Goal: Check status: Check status

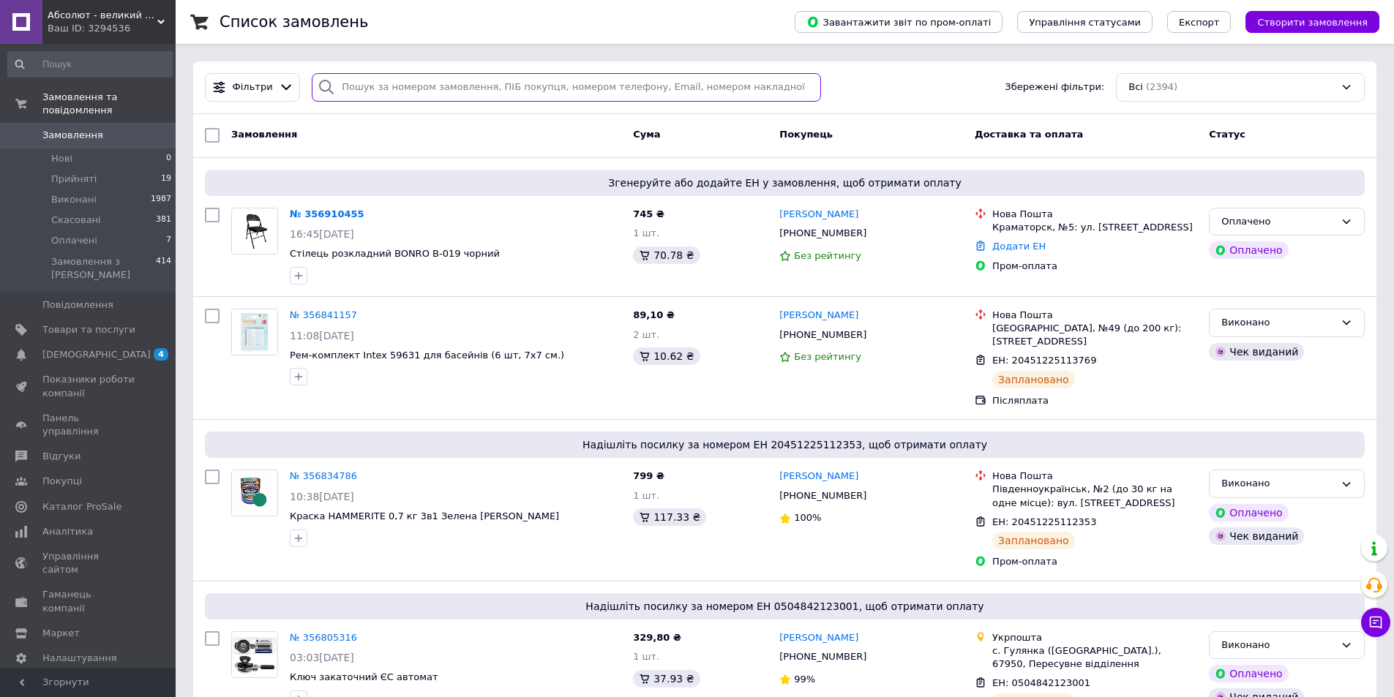
click at [373, 85] on input "search" at bounding box center [566, 87] width 509 height 29
paste input "355628412"
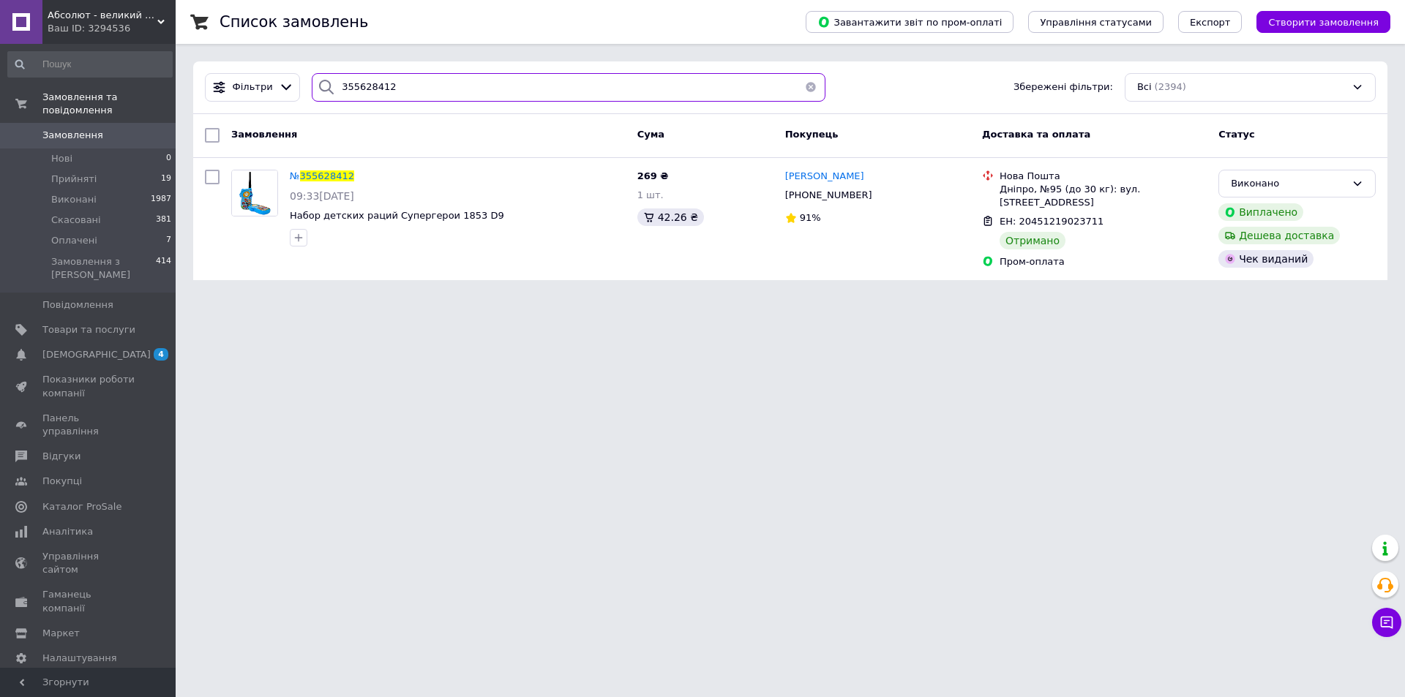
type input "355628412"
click at [809, 91] on button "button" at bounding box center [810, 87] width 29 height 29
type input "355392227"
click at [805, 78] on button "button" at bounding box center [810, 87] width 29 height 29
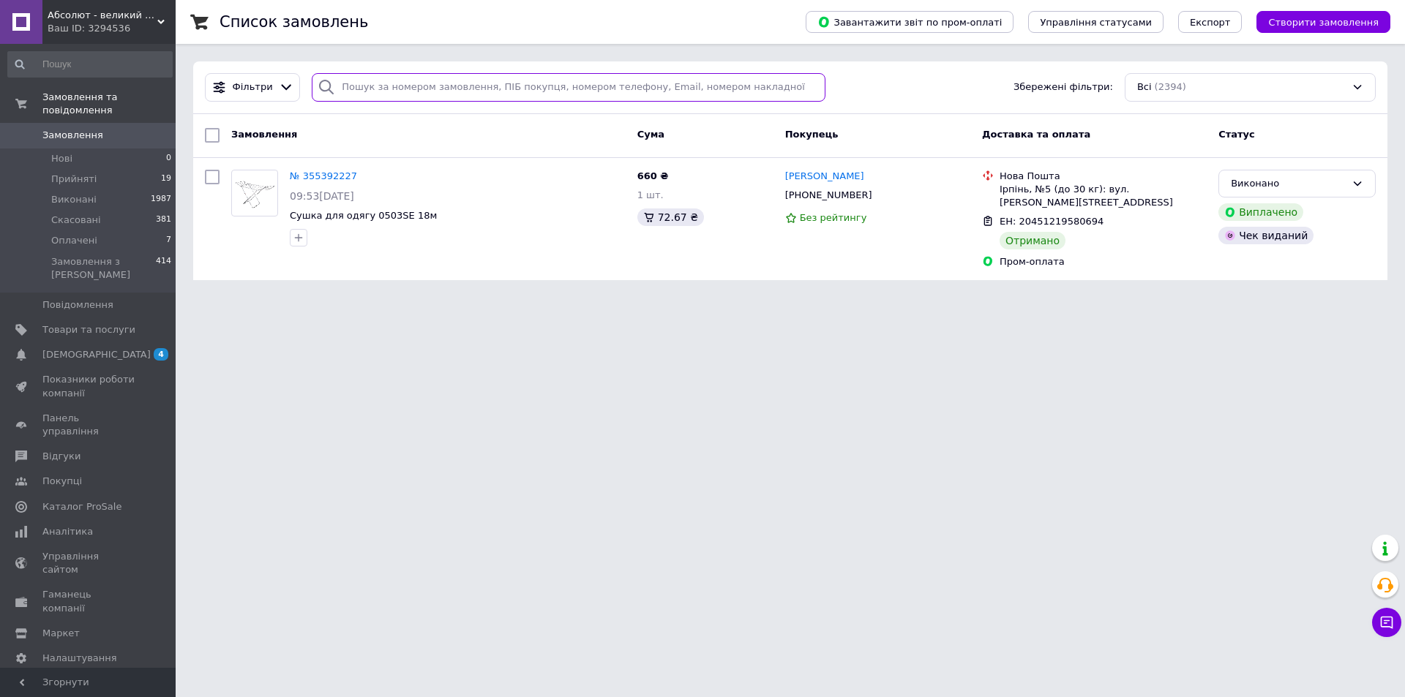
paste input "355171185"
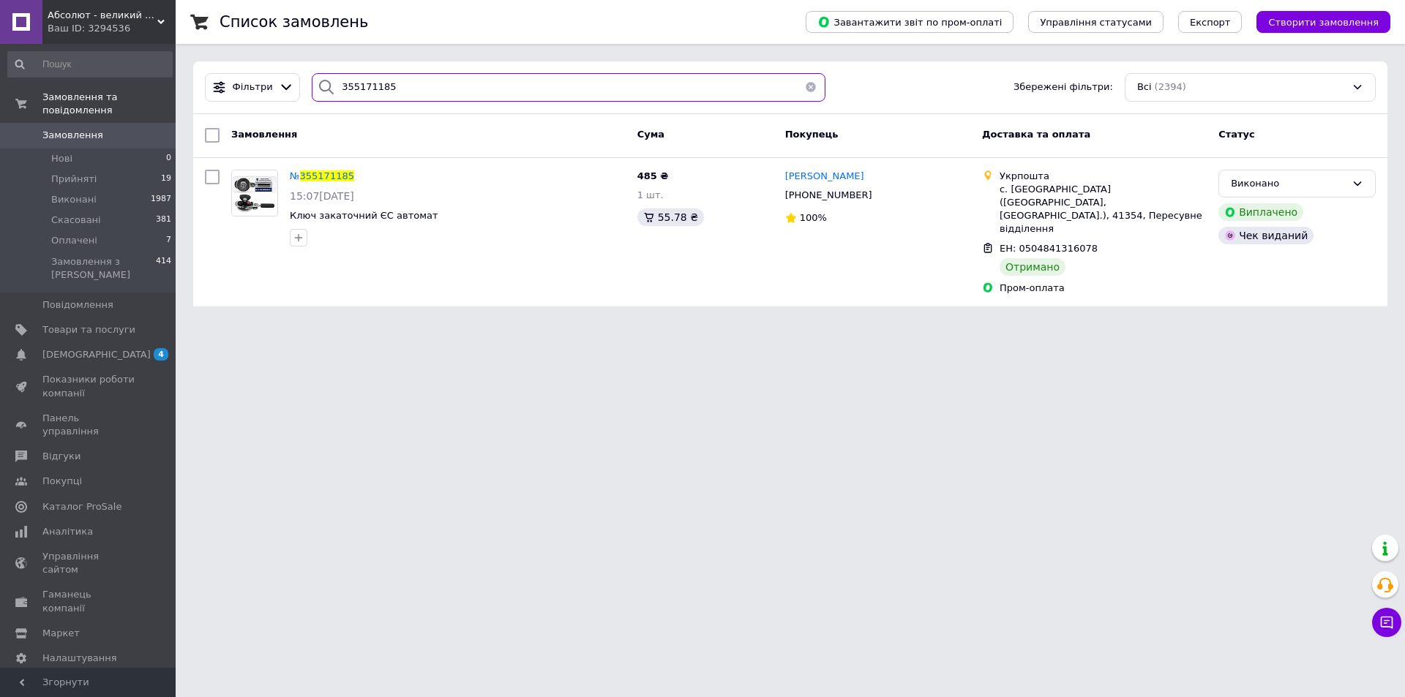
type input "355171185"
click at [804, 88] on button "button" at bounding box center [810, 87] width 29 height 29
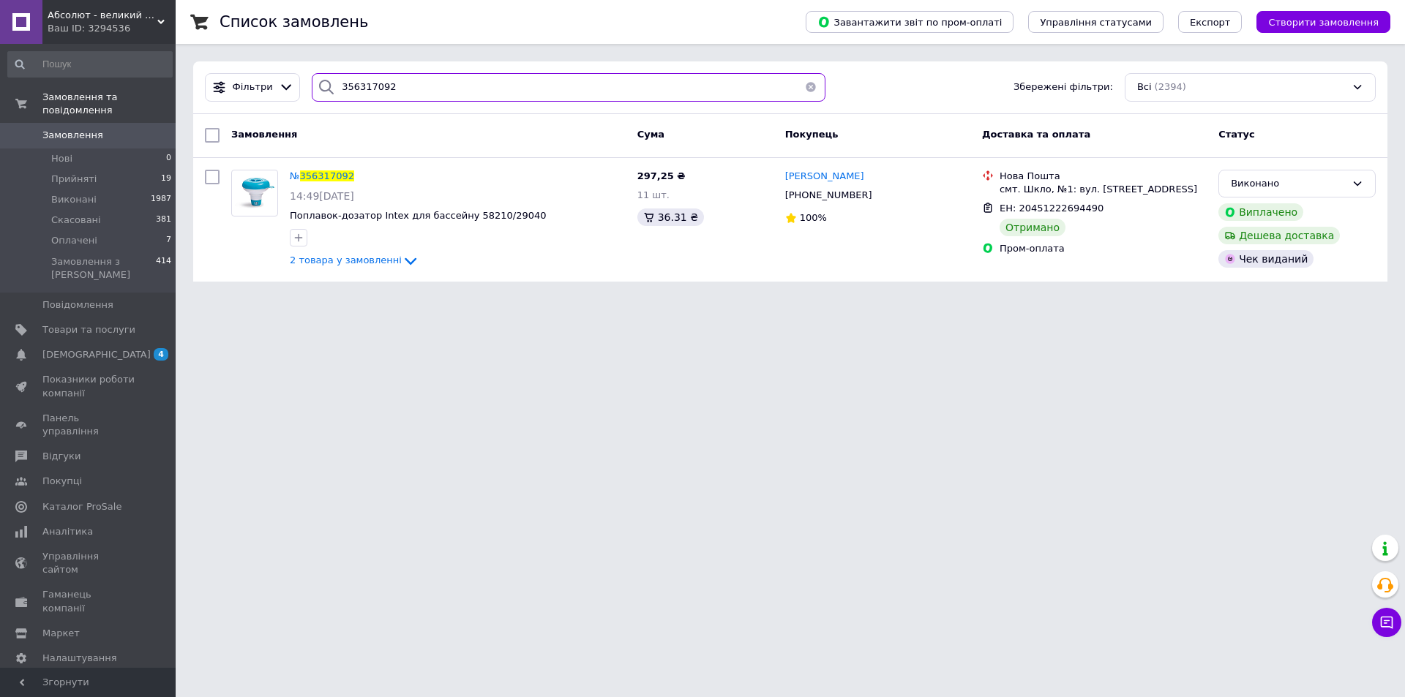
type input "356317092"
click at [806, 89] on button "button" at bounding box center [810, 87] width 29 height 29
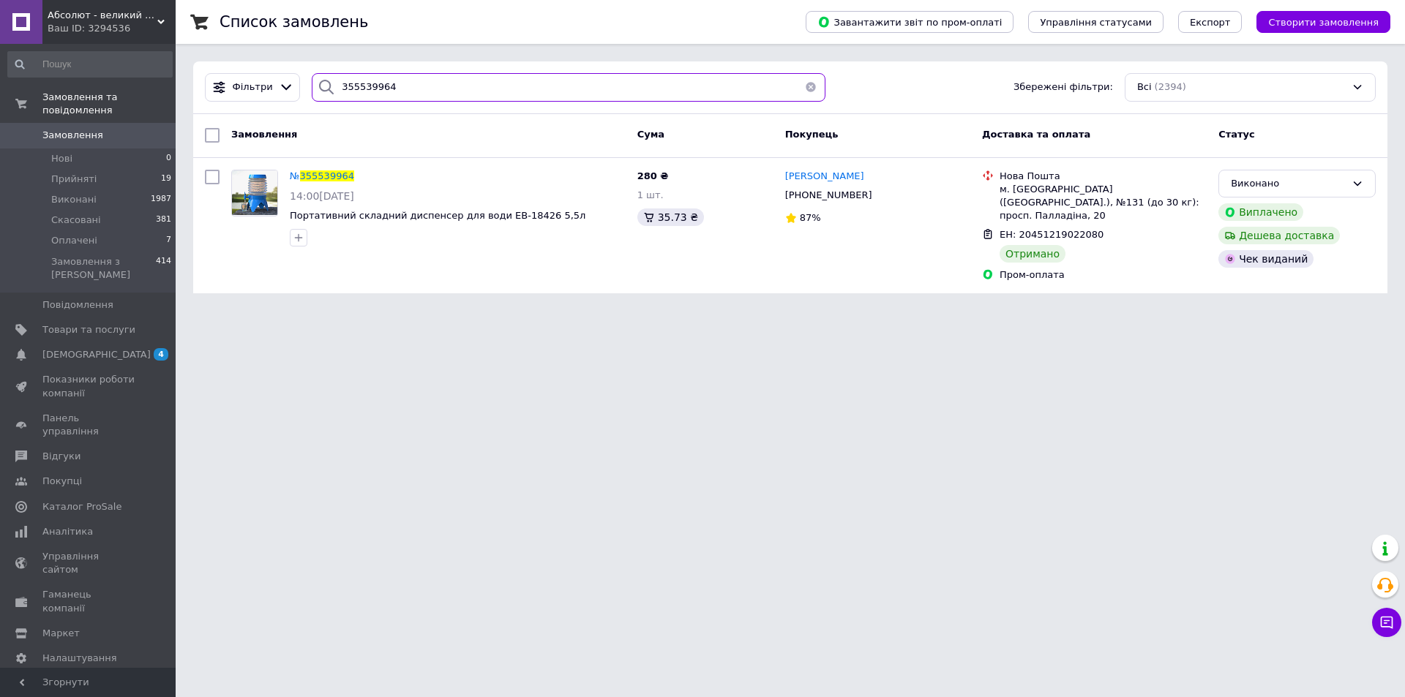
type input "355539964"
click at [800, 84] on button "button" at bounding box center [810, 87] width 29 height 29
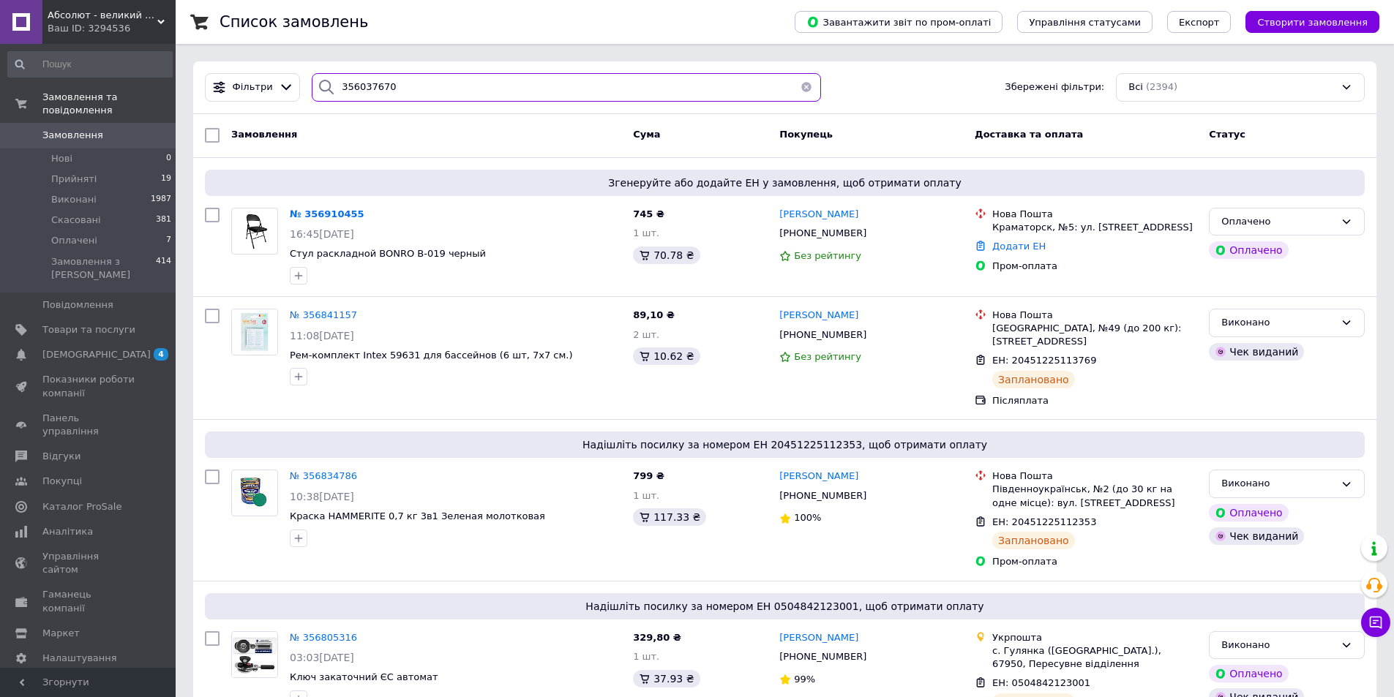
type input "356037670"
click at [795, 85] on button "button" at bounding box center [806, 87] width 29 height 29
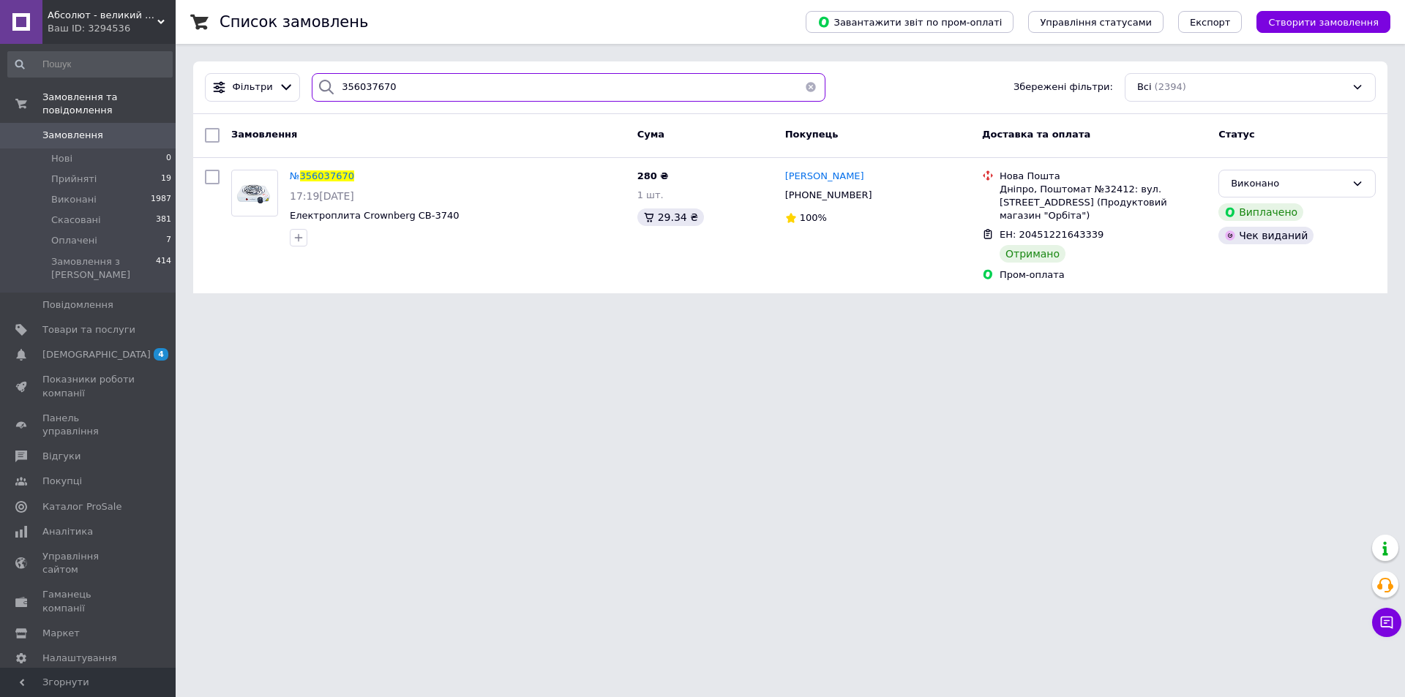
type input "356037670"
click at [811, 83] on button "button" at bounding box center [810, 87] width 29 height 29
type input "355742014"
click at [799, 83] on button "button" at bounding box center [810, 87] width 29 height 29
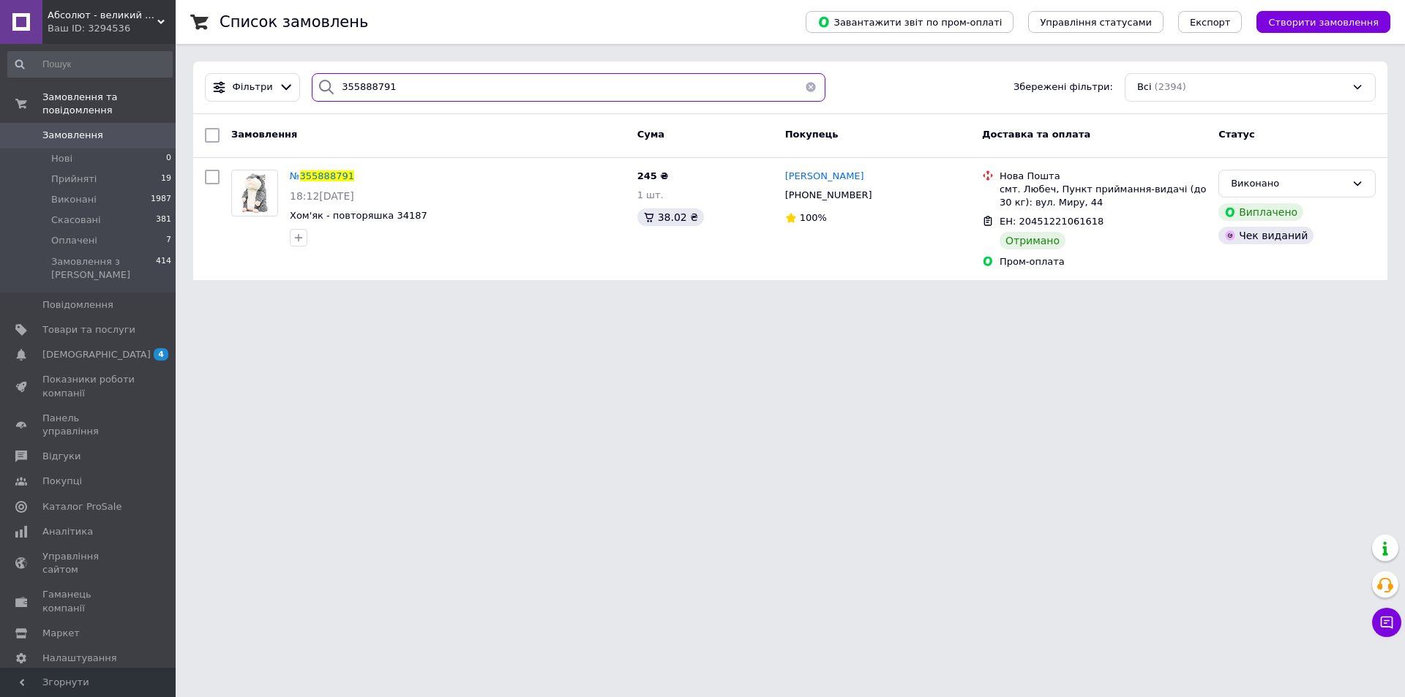
type input "355888791"
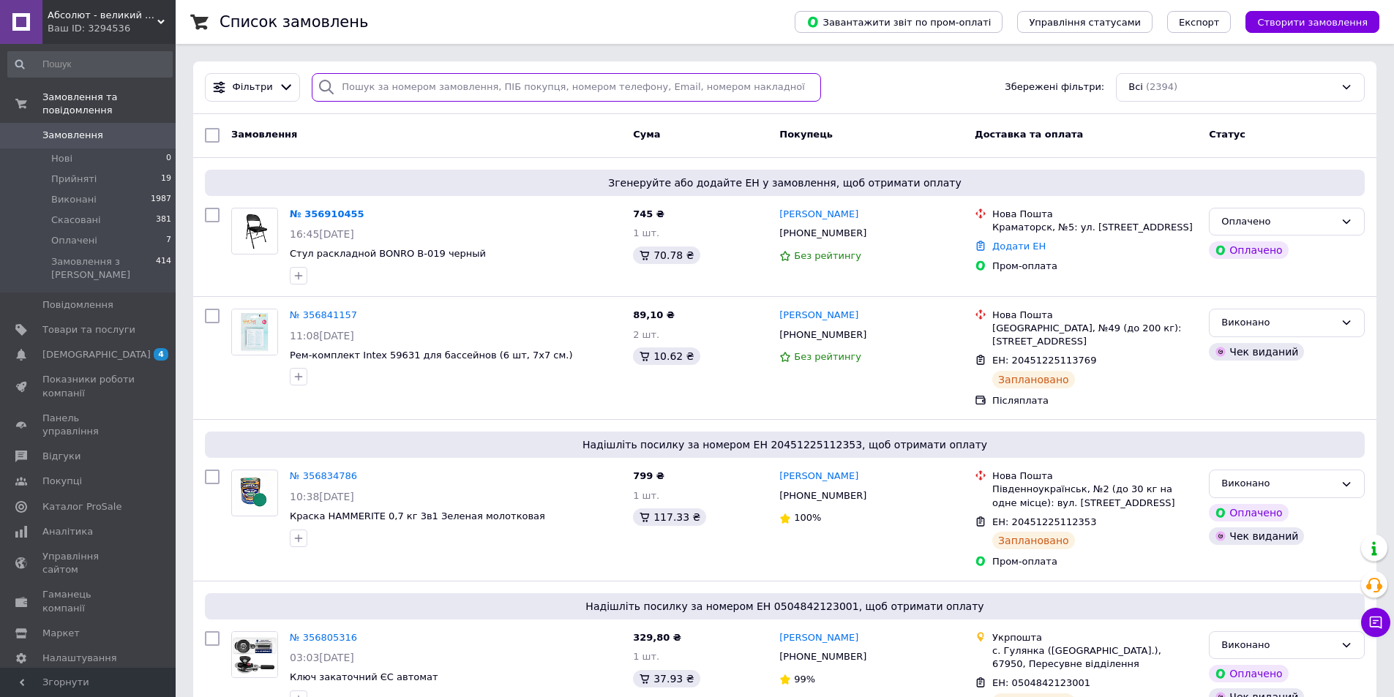
click at [729, 96] on input "search" at bounding box center [566, 87] width 509 height 29
paste input "355742014"
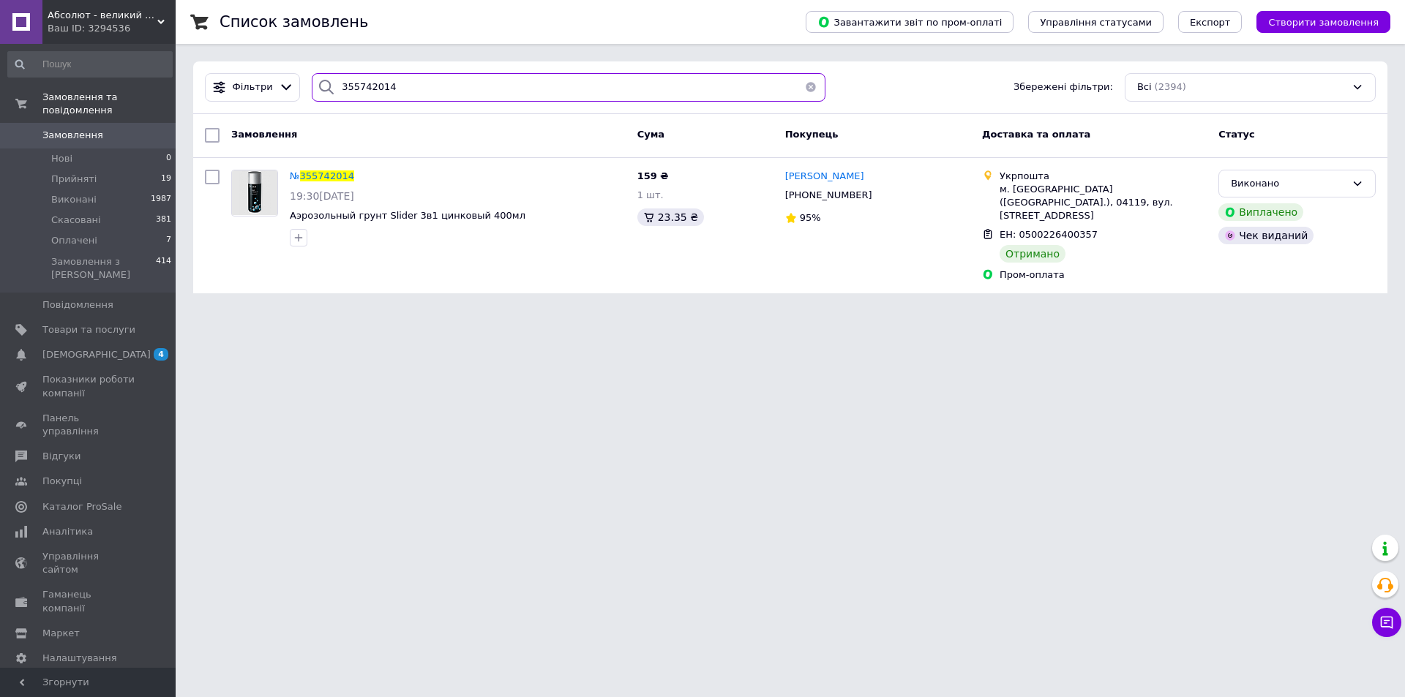
type input "355742014"
drag, startPoint x: 337, startPoint y: 86, endPoint x: 395, endPoint y: 86, distance: 58.5
click at [395, 86] on input "355742014" at bounding box center [569, 87] width 514 height 29
